Goal: Task Accomplishment & Management: Use online tool/utility

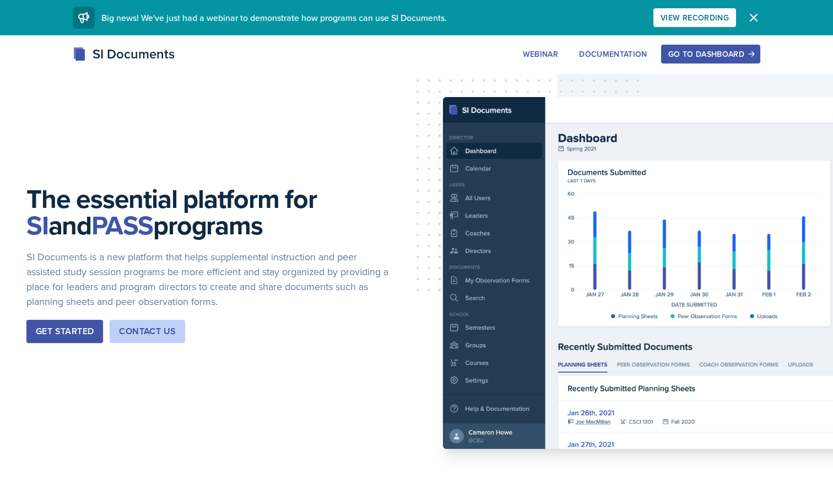
click at [751, 11] on icon "button" at bounding box center [753, 17] width 13 height 13
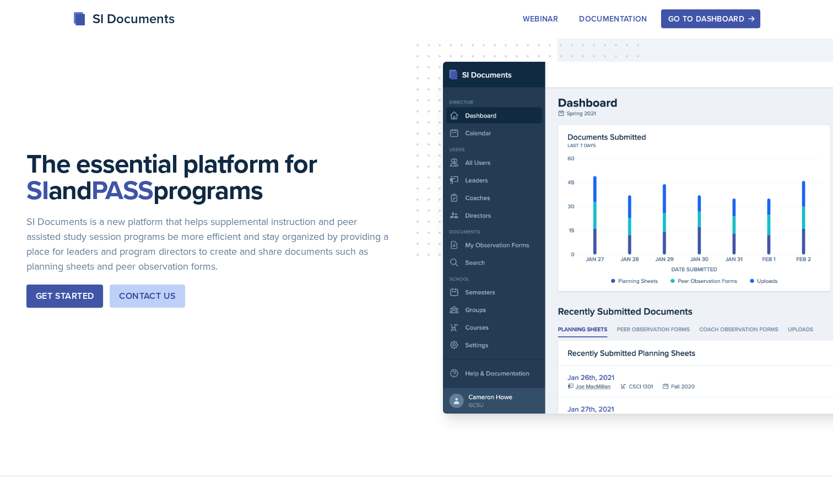
click at [691, 23] on div "Go to Dashboard" at bounding box center [710, 18] width 85 height 9
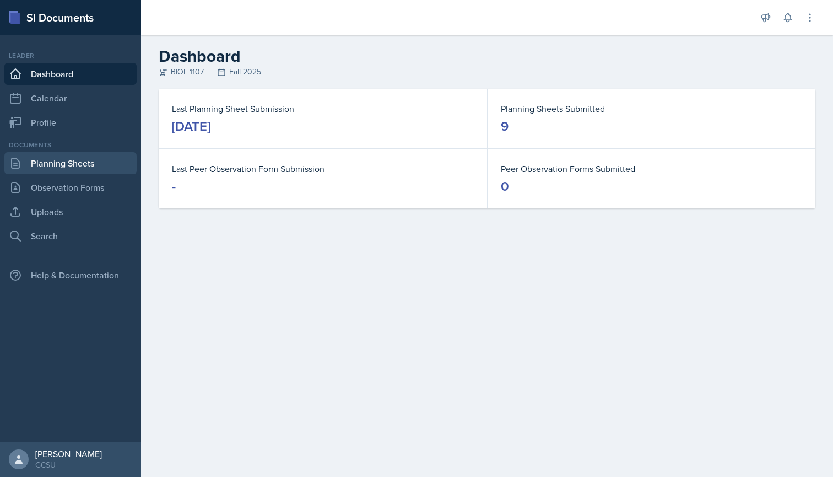
click at [53, 160] on link "Planning Sheets" at bounding box center [70, 163] width 132 height 22
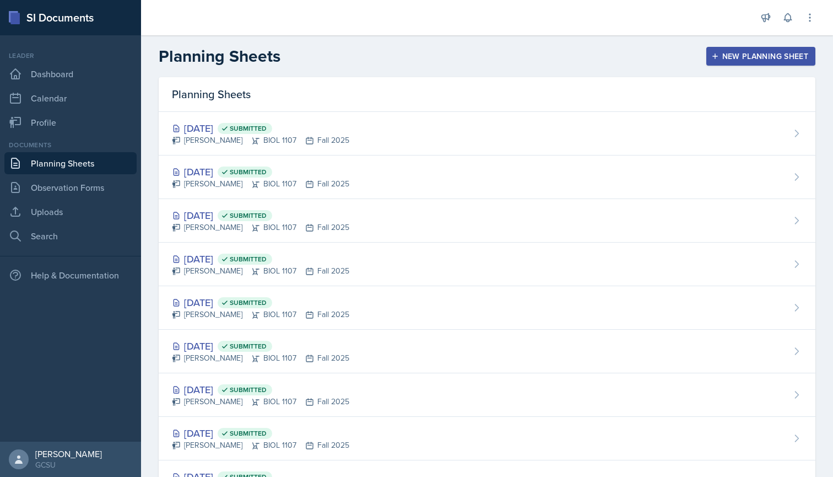
click at [739, 52] on div "New Planning Sheet" at bounding box center [760, 56] width 95 height 9
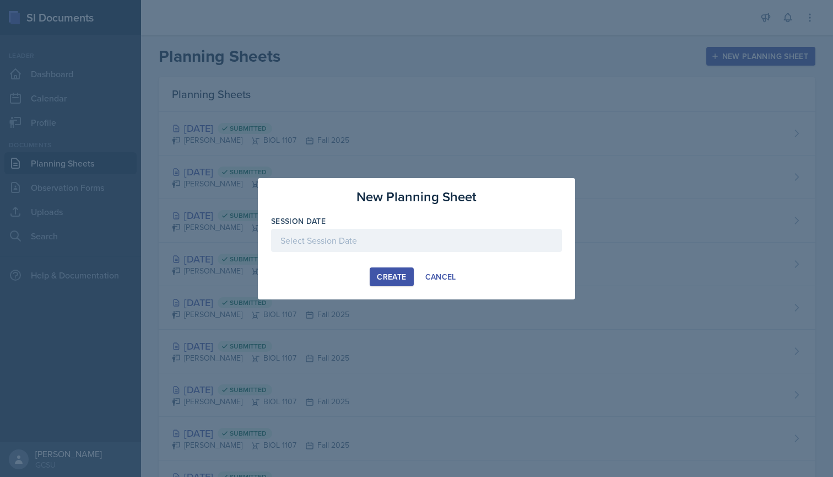
click at [395, 274] on div "Create" at bounding box center [391, 276] width 29 height 9
click at [355, 245] on div at bounding box center [416, 240] width 291 height 23
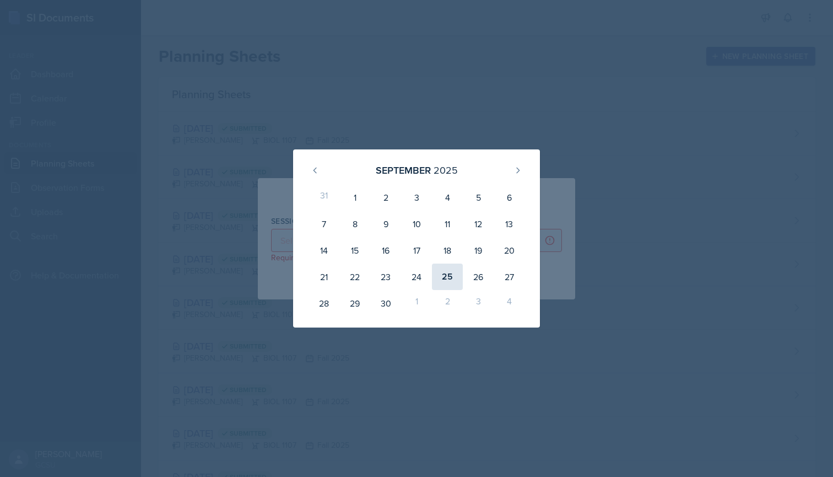
click at [447, 269] on div "25" at bounding box center [447, 276] width 31 height 26
type input "[DATE]"
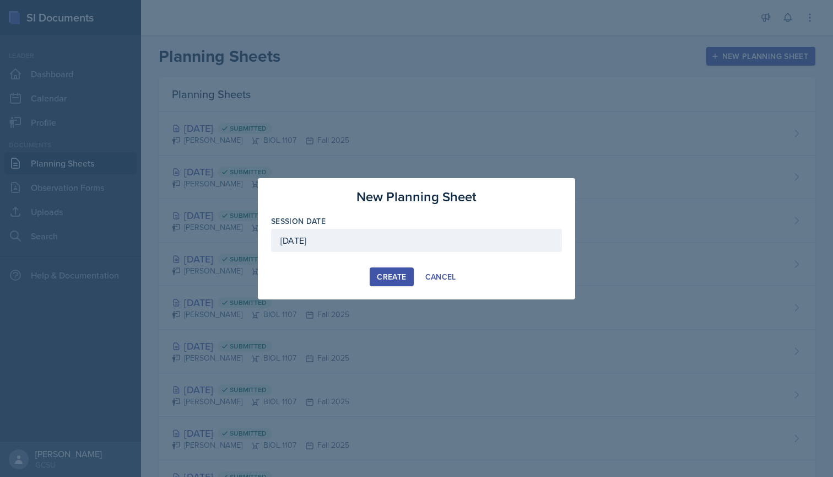
click at [398, 277] on div "Create" at bounding box center [391, 276] width 29 height 9
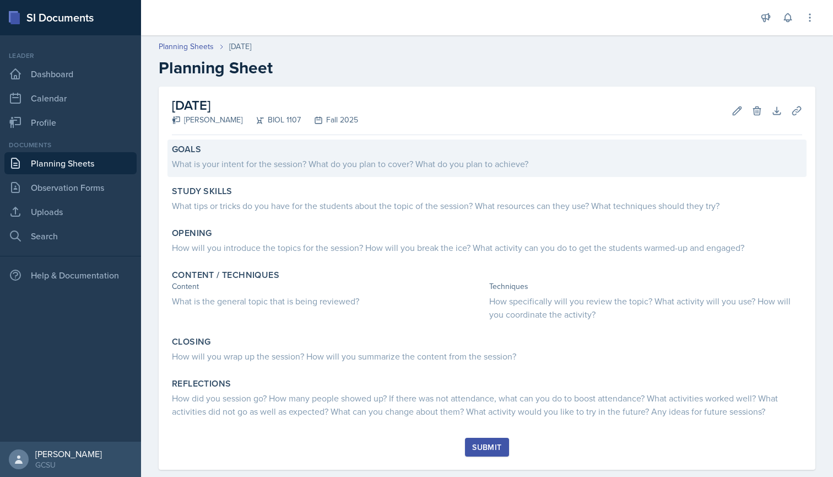
click at [209, 161] on div "What is your intent for the session? What do you plan to cover? What do you pla…" at bounding box center [487, 163] width 630 height 13
